Goal: Task Accomplishment & Management: Manage account settings

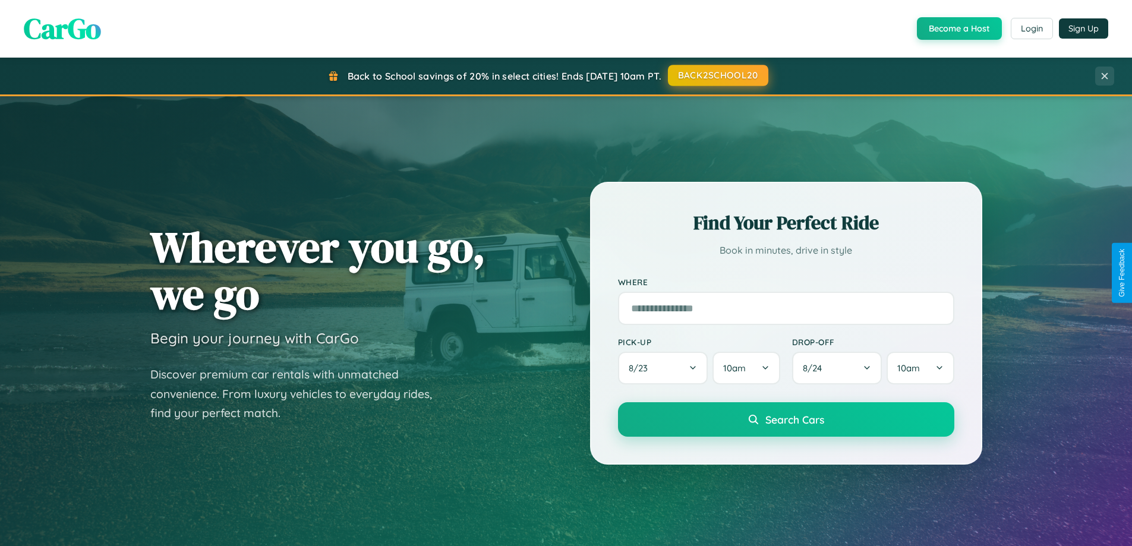
click at [717, 76] on button "BACK2SCHOOL20" at bounding box center [718, 75] width 100 height 21
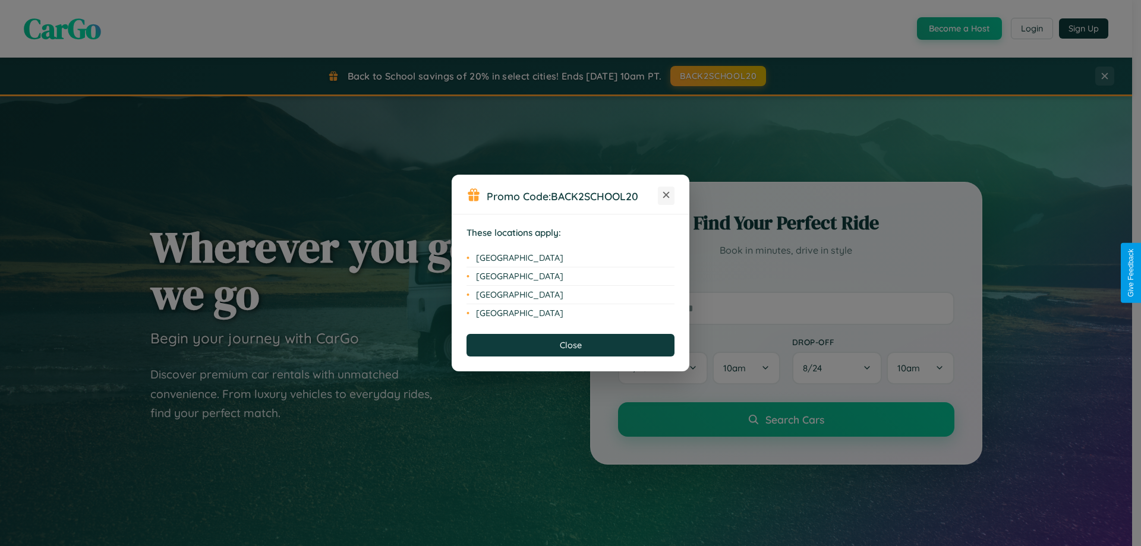
click at [666, 196] on icon at bounding box center [666, 195] width 7 height 7
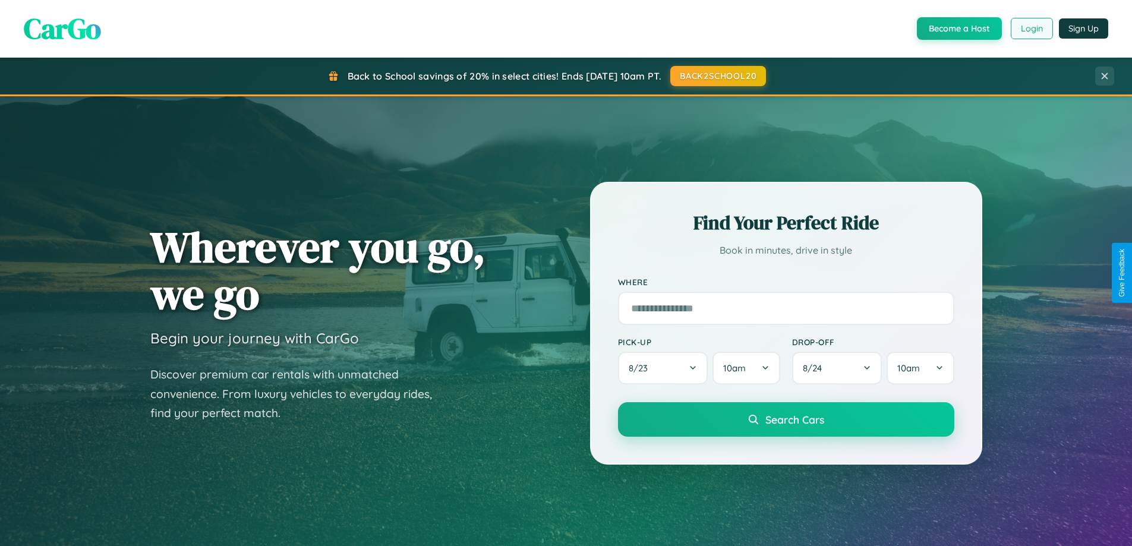
click at [1031, 29] on button "Login" at bounding box center [1032, 28] width 42 height 21
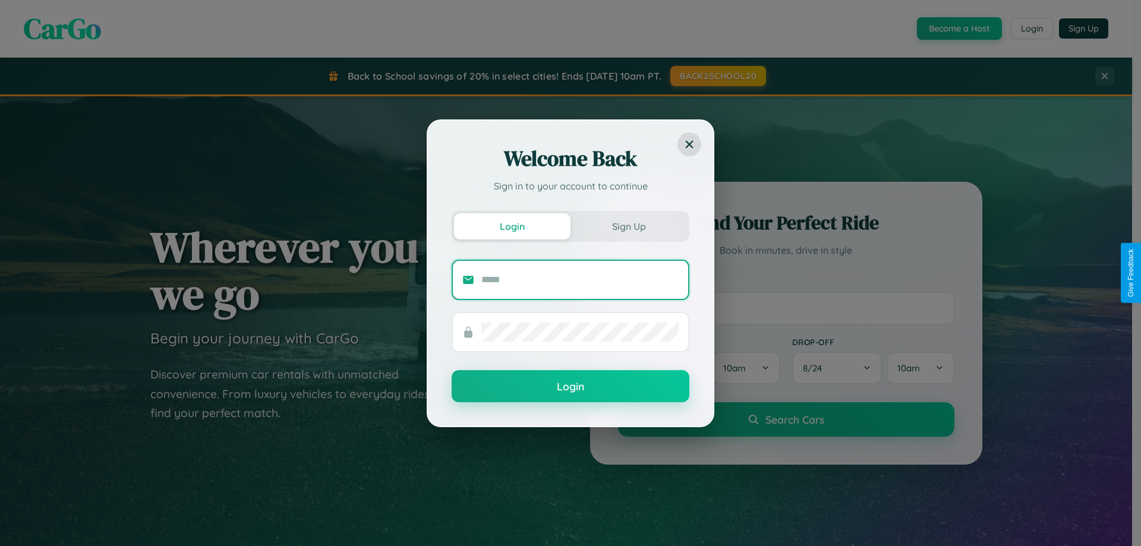
click at [580, 279] on input "text" at bounding box center [579, 279] width 197 height 19
type input "**********"
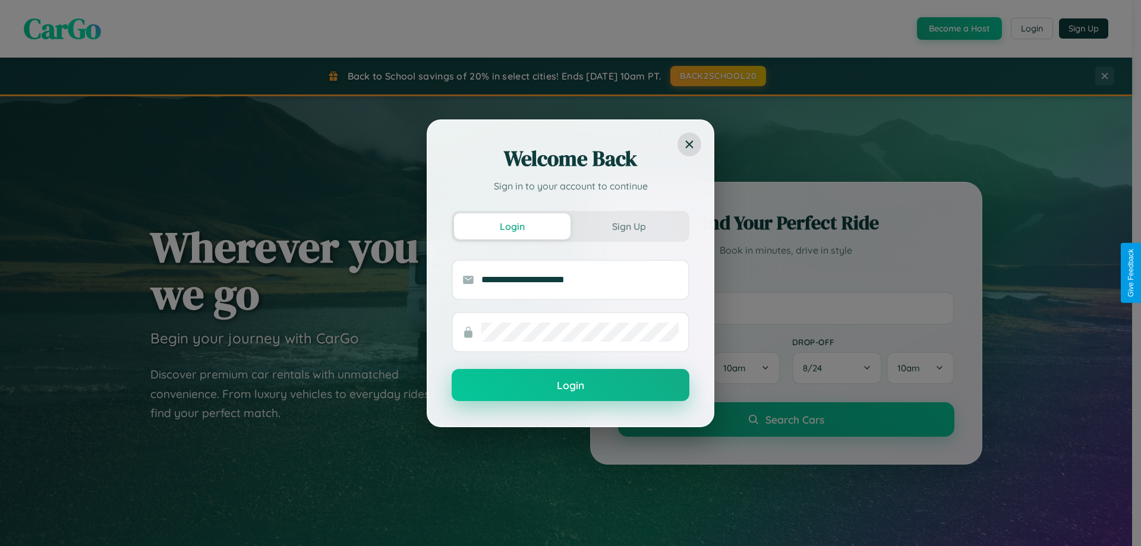
click at [571, 385] on button "Login" at bounding box center [571, 385] width 238 height 32
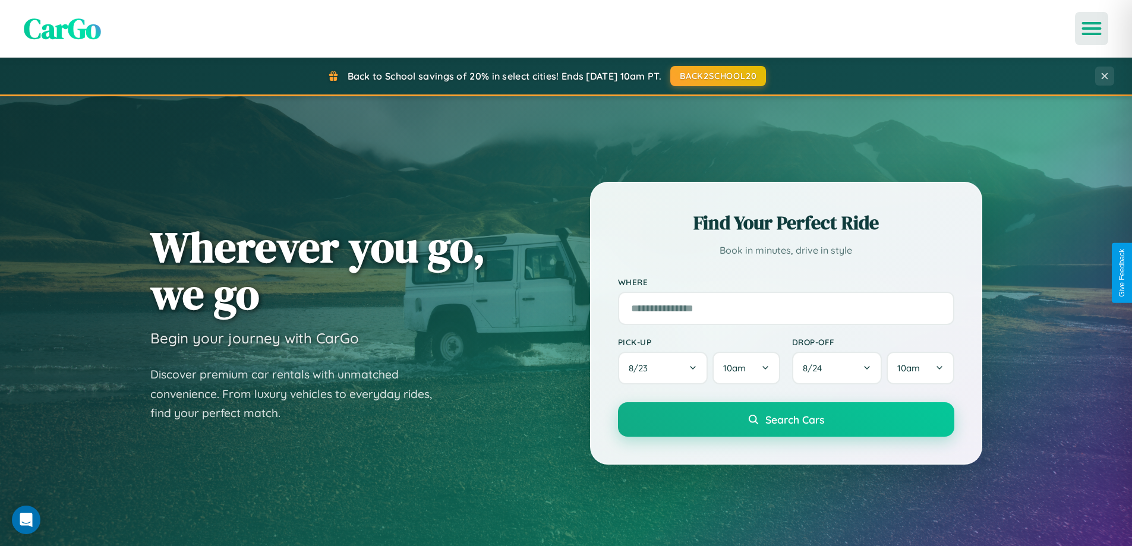
click at [1092, 29] on icon "Open menu" at bounding box center [1091, 28] width 17 height 11
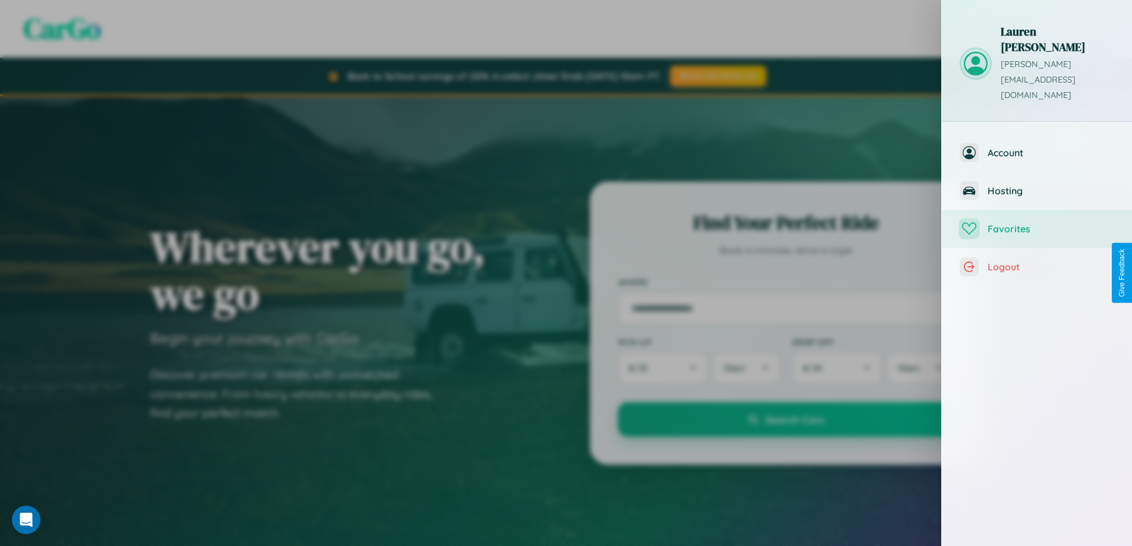
click at [1037, 223] on span "Favorites" at bounding box center [1051, 229] width 127 height 12
